Goal: Entertainment & Leisure: Browse casually

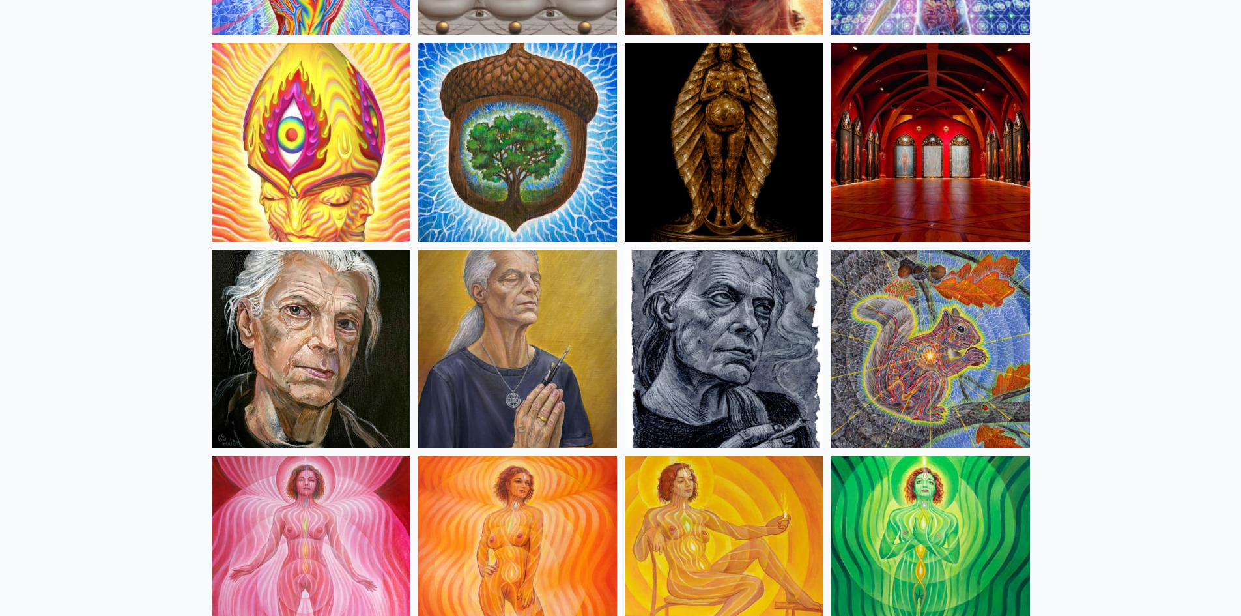
scroll to position [521, 0]
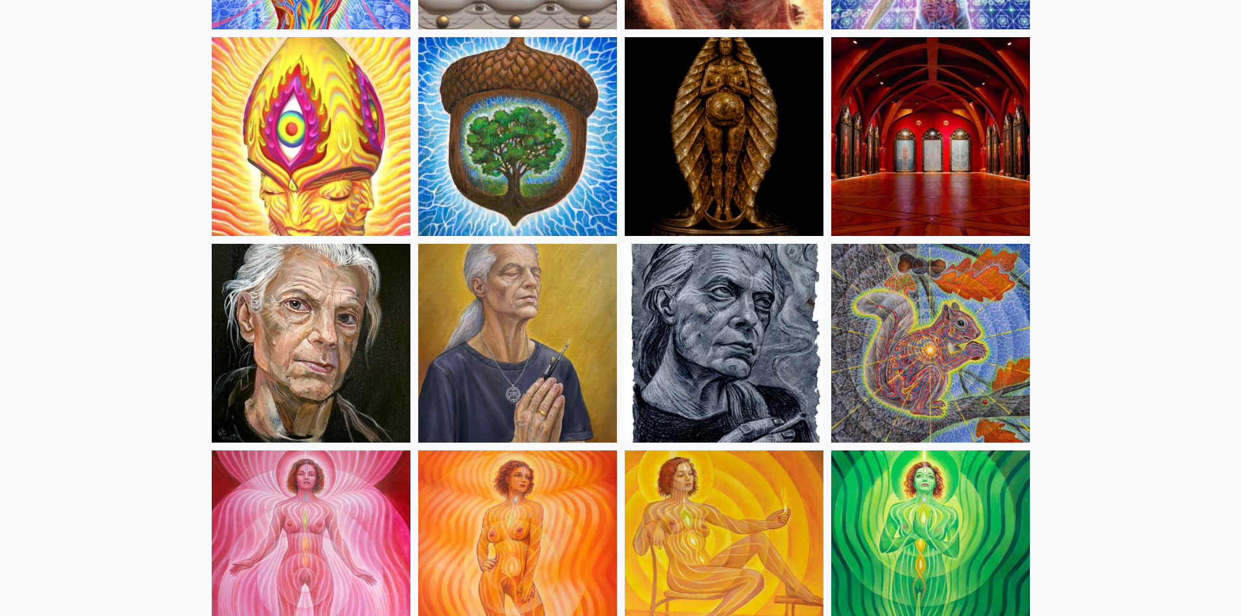
click at [729, 317] on img at bounding box center [724, 343] width 199 height 199
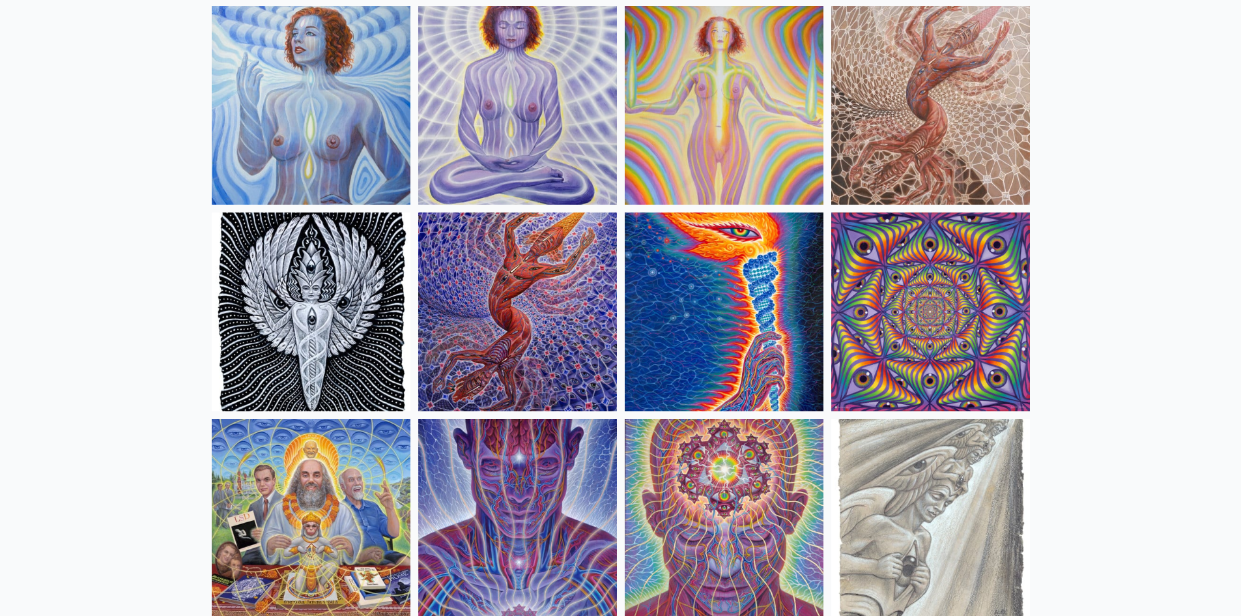
scroll to position [1173, 0]
click at [330, 313] on img at bounding box center [311, 311] width 199 height 199
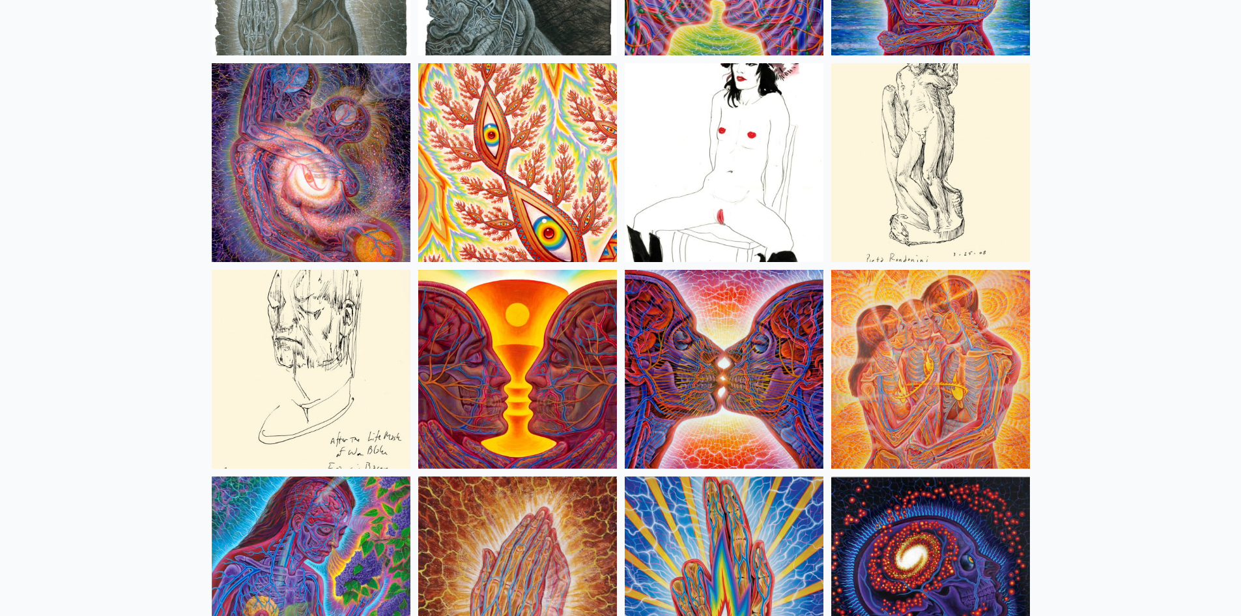
scroll to position [4691, 0]
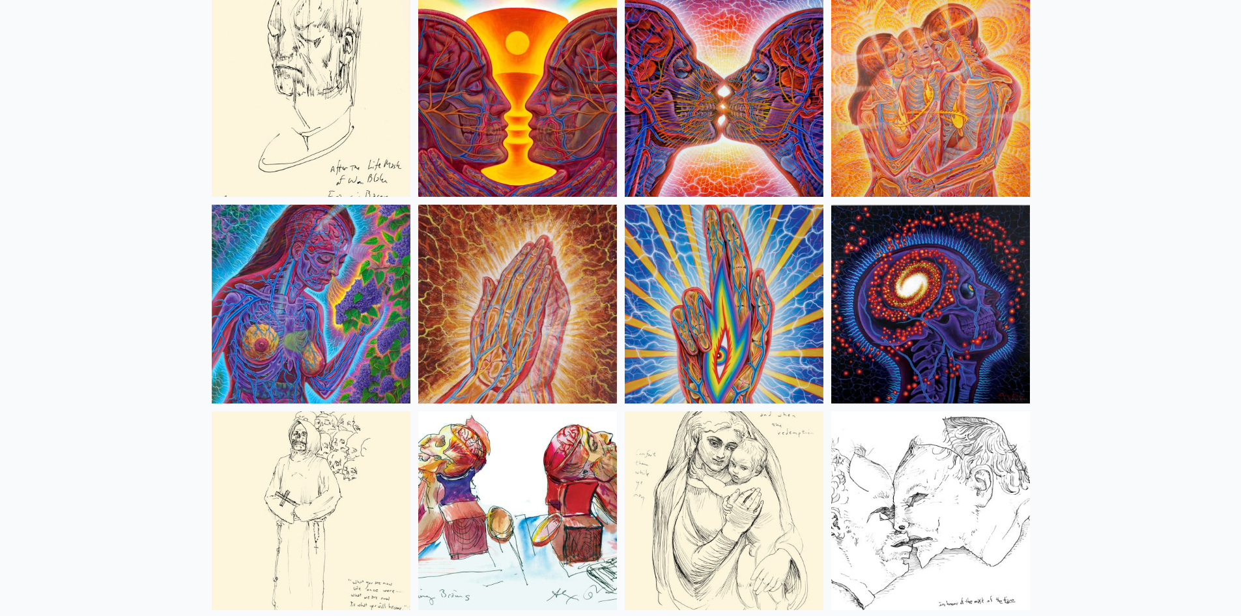
click at [710, 287] on img at bounding box center [724, 304] width 199 height 199
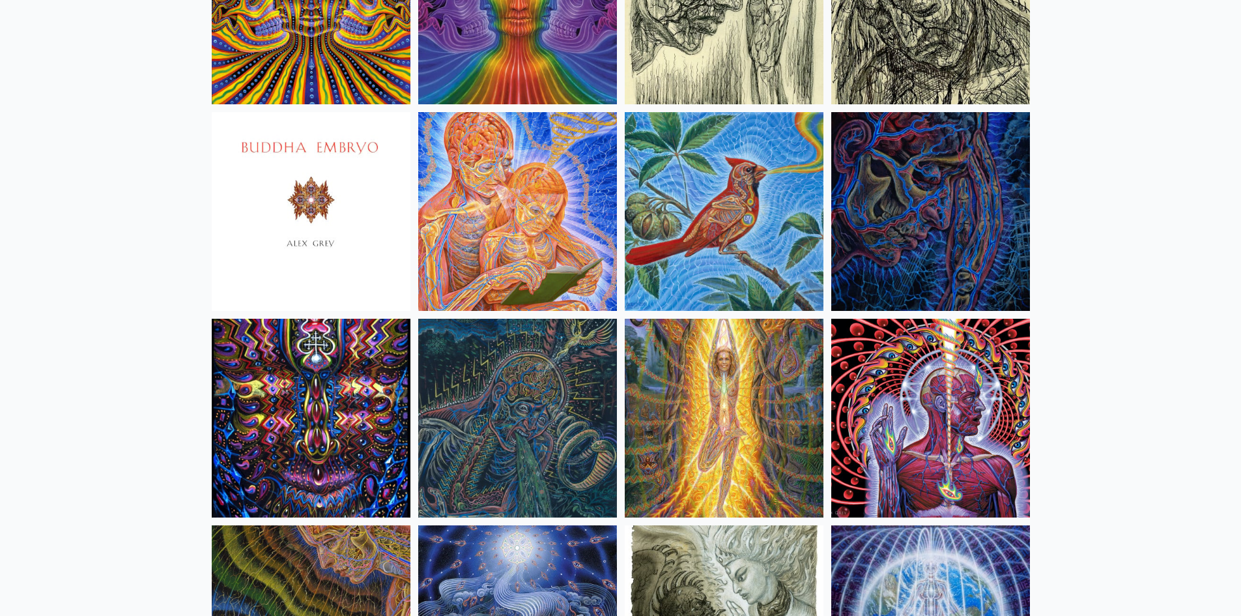
scroll to position [7949, 0]
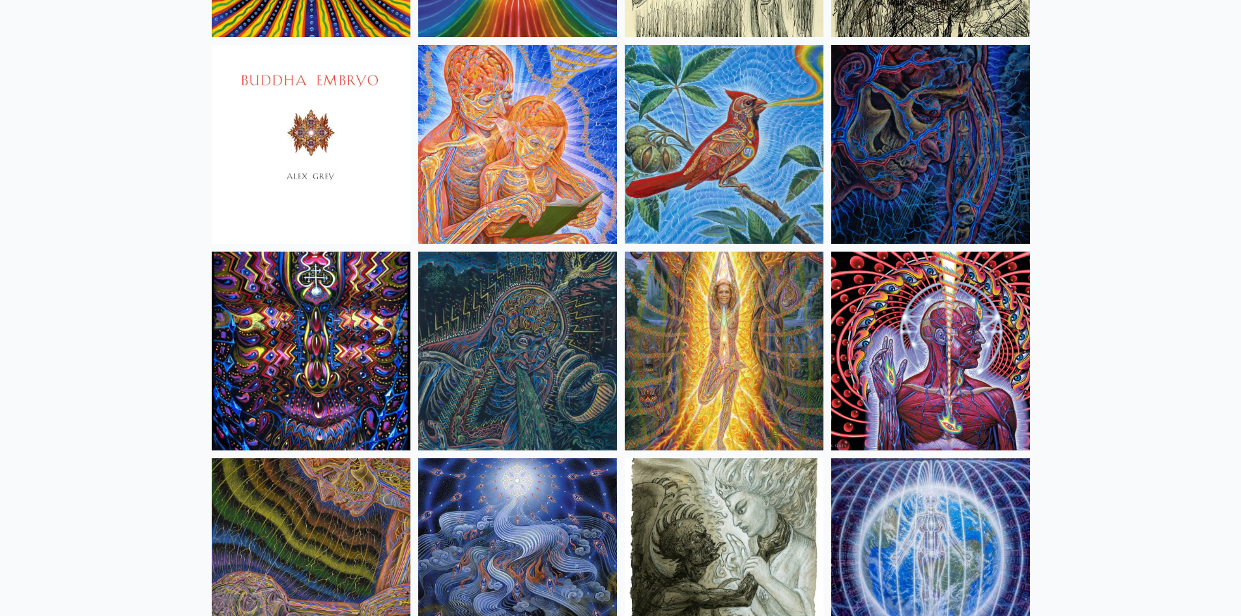
click at [966, 300] on img at bounding box center [930, 351] width 199 height 199
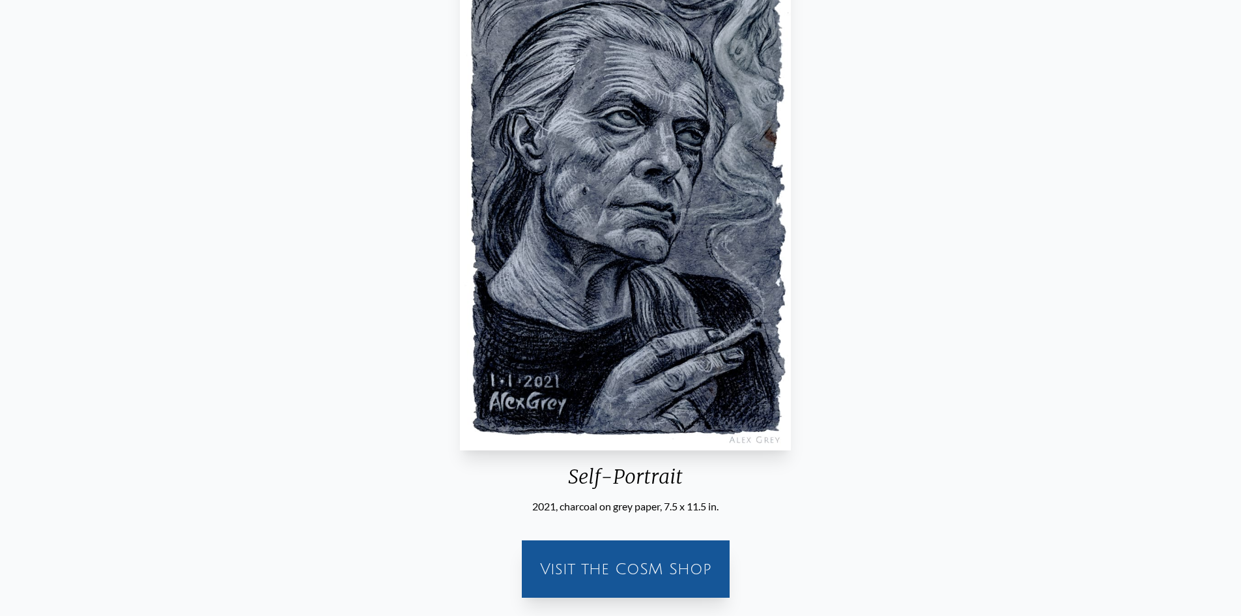
scroll to position [195, 0]
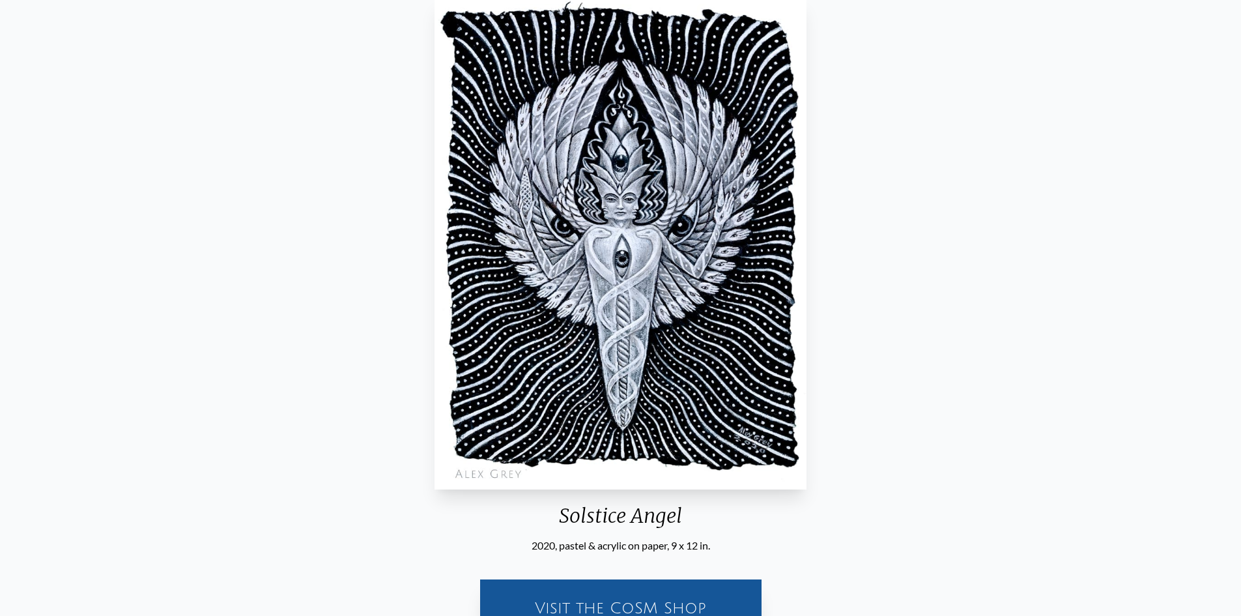
scroll to position [130, 0]
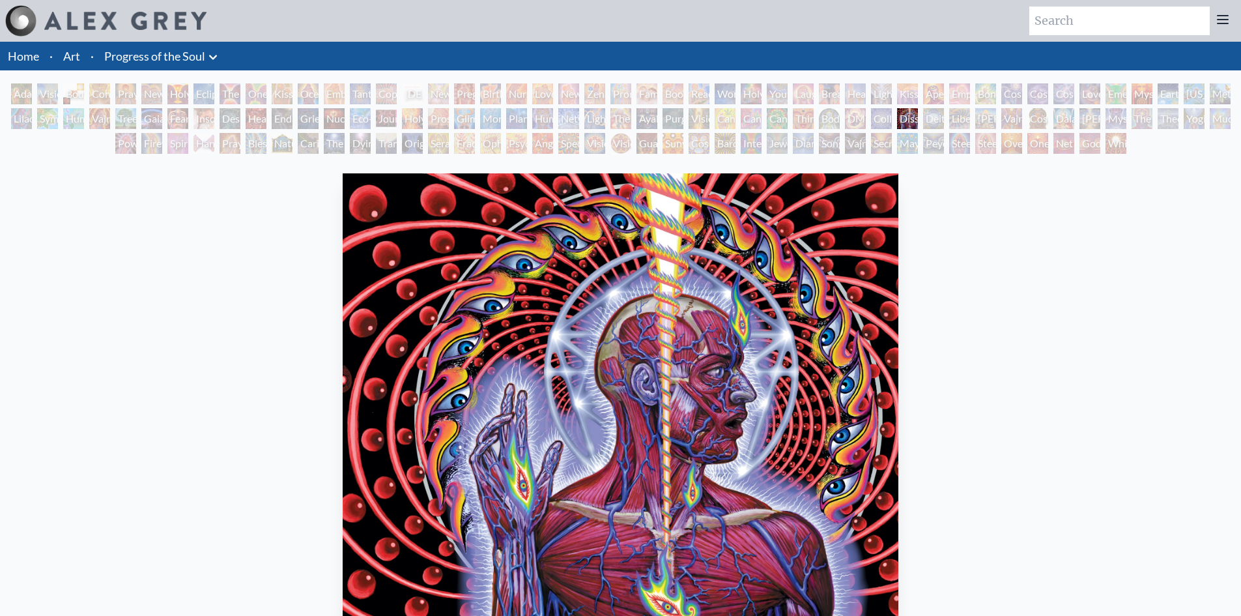
click at [68, 15] on img at bounding box center [125, 21] width 162 height 18
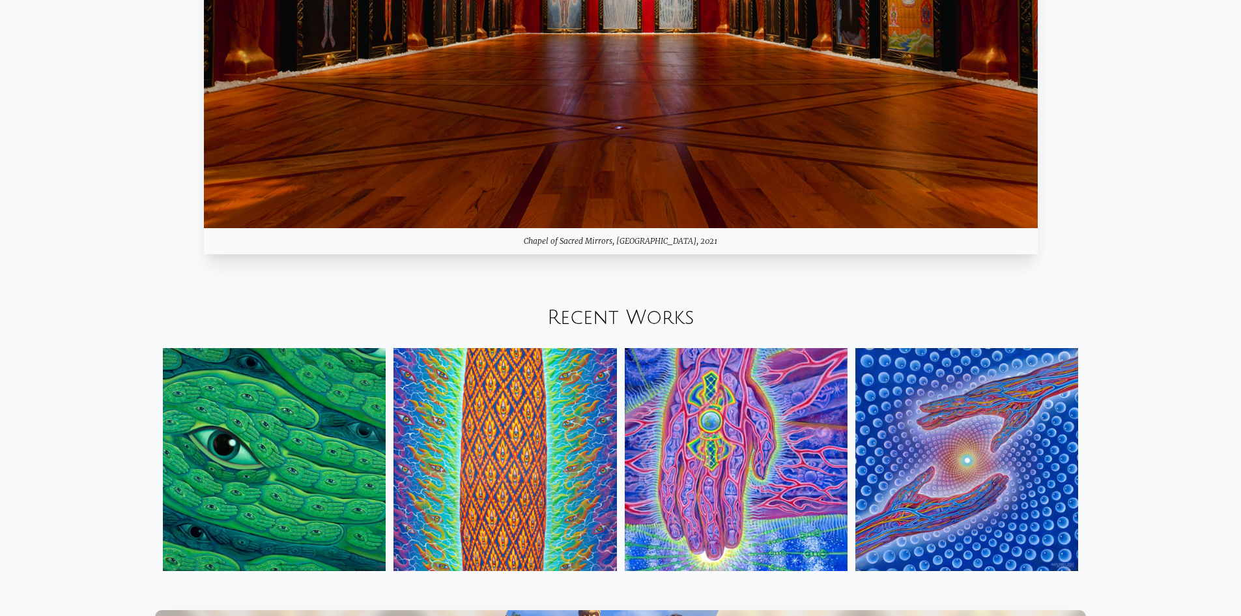
scroll to position [1579, 0]
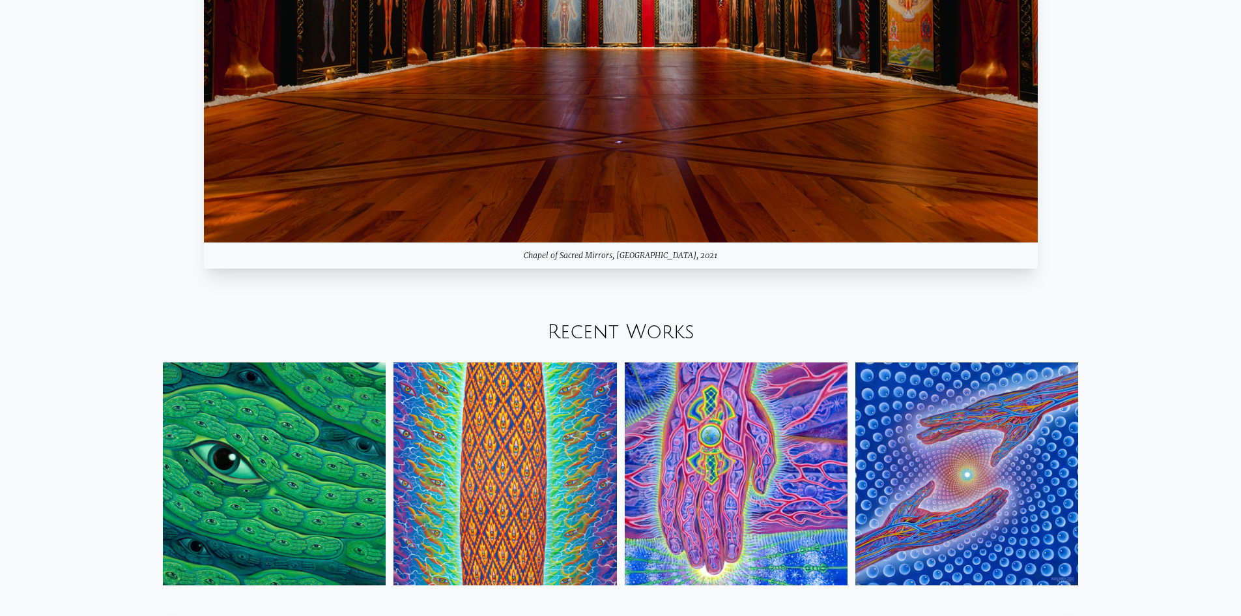
click at [670, 324] on link "Recent Works" at bounding box center [620, 332] width 147 height 22
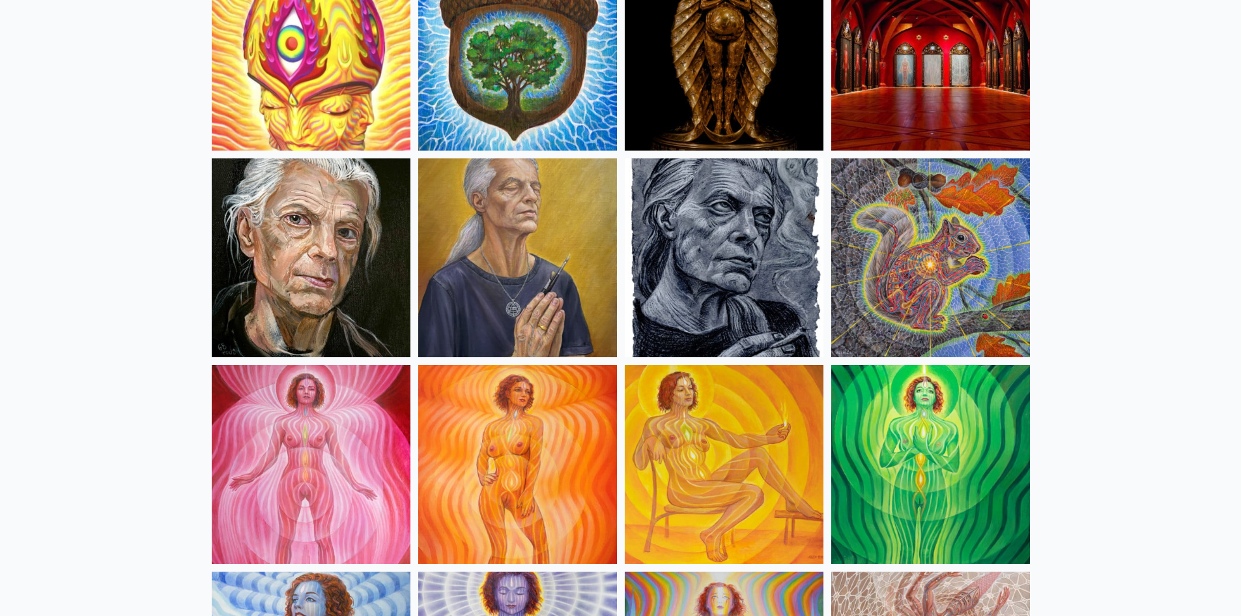
scroll to position [652, 0]
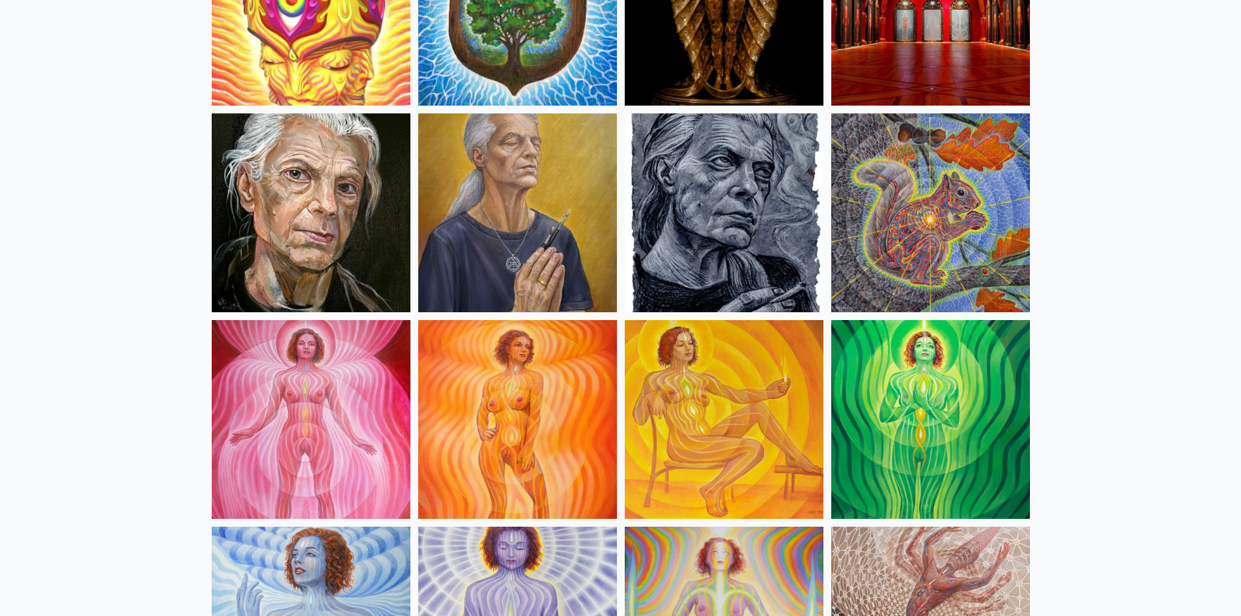
click at [711, 220] on img at bounding box center [724, 212] width 199 height 199
